Goal: Check status: Check status

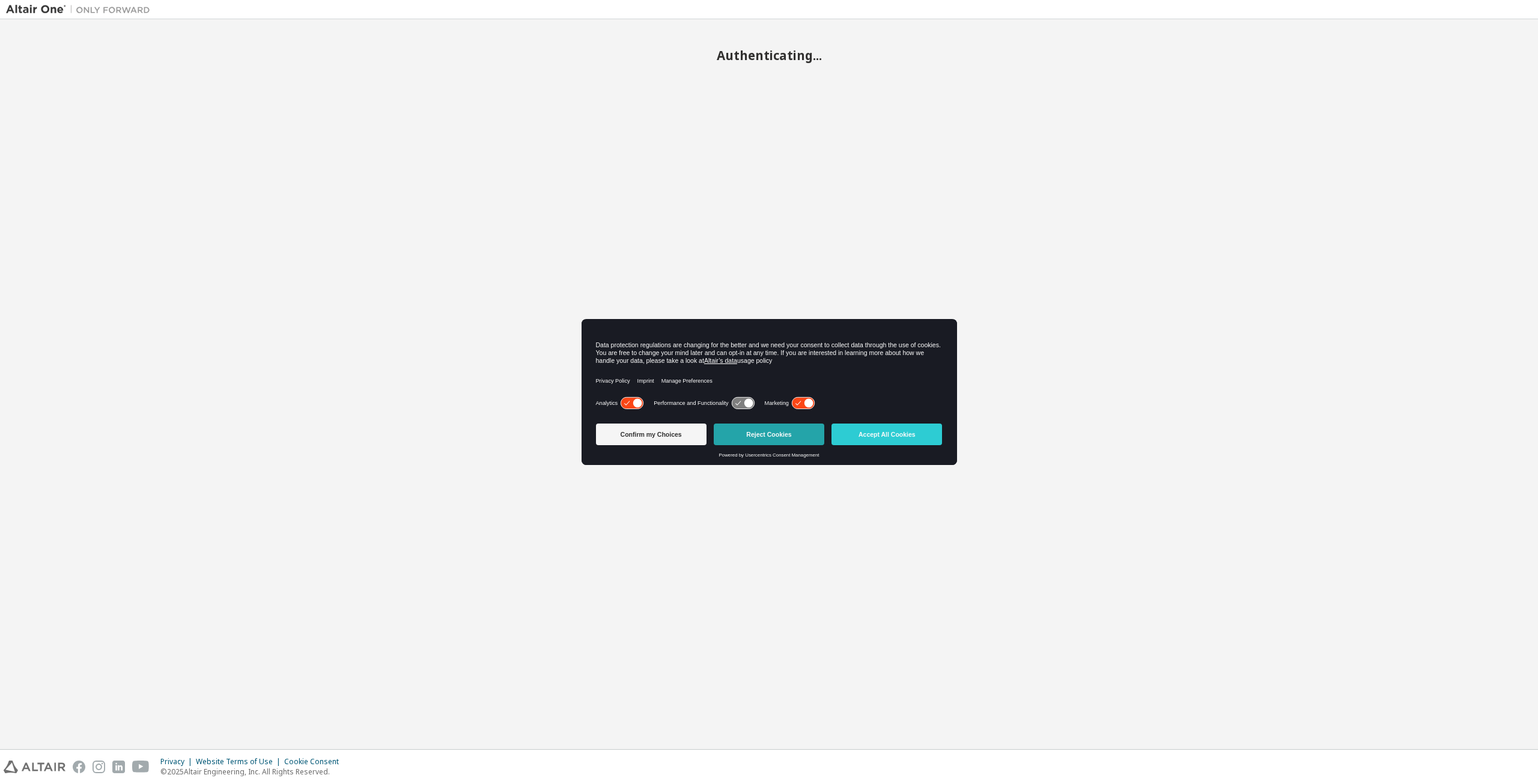
click at [755, 438] on button "Reject Cookies" at bounding box center [769, 434] width 111 height 22
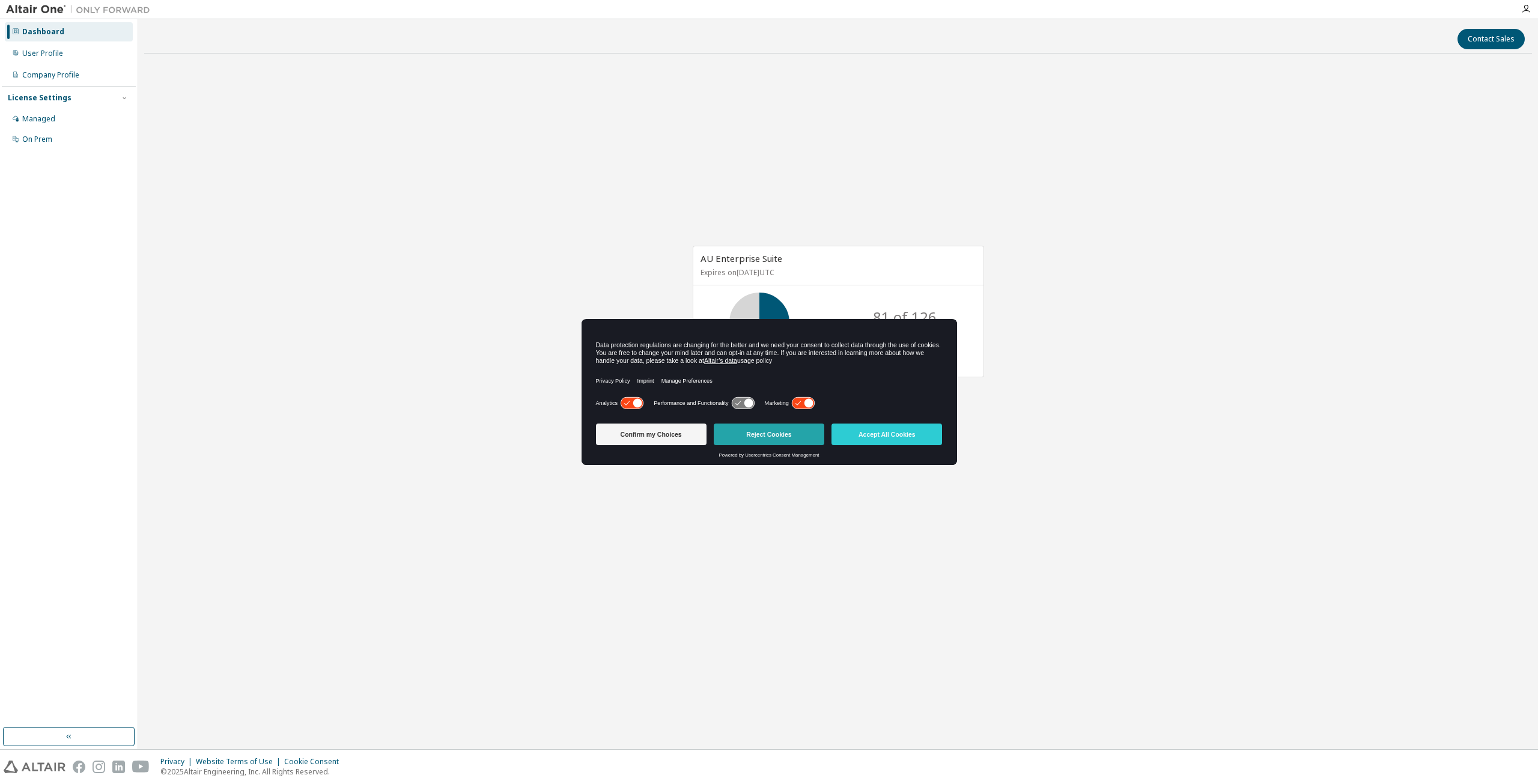
click at [776, 436] on button "Reject Cookies" at bounding box center [769, 434] width 111 height 22
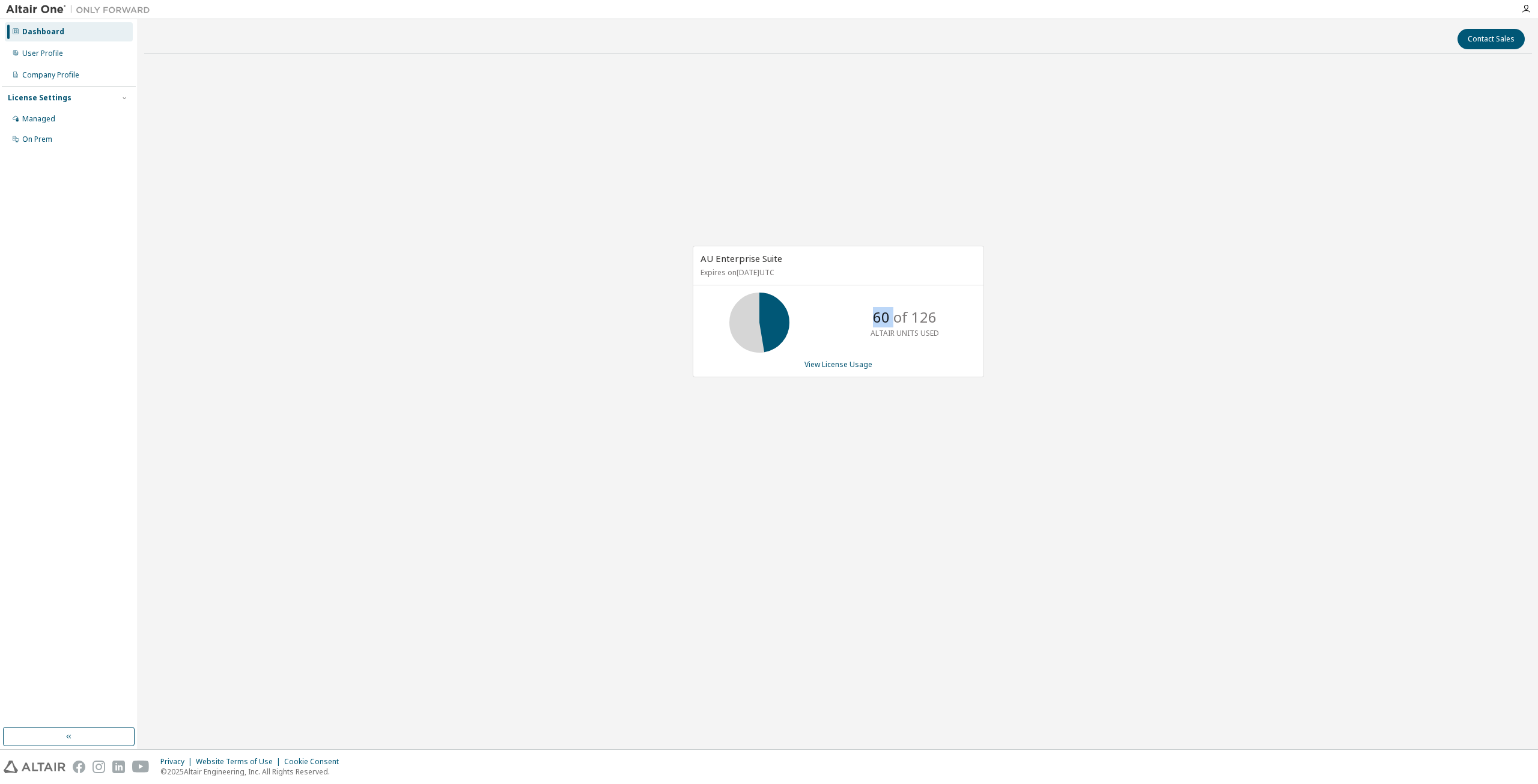
drag, startPoint x: 873, startPoint y: 317, endPoint x: 894, endPoint y: 318, distance: 21.0
click at [894, 318] on p "60 of 126" at bounding box center [904, 317] width 64 height 20
click at [942, 421] on div "AU Enterprise Suite Expires on October 28, 2025 UTC 60 of 126 ALTAIR UNITS USED…" at bounding box center [838, 318] width 1388 height 509
